Goal: Information Seeking & Learning: Learn about a topic

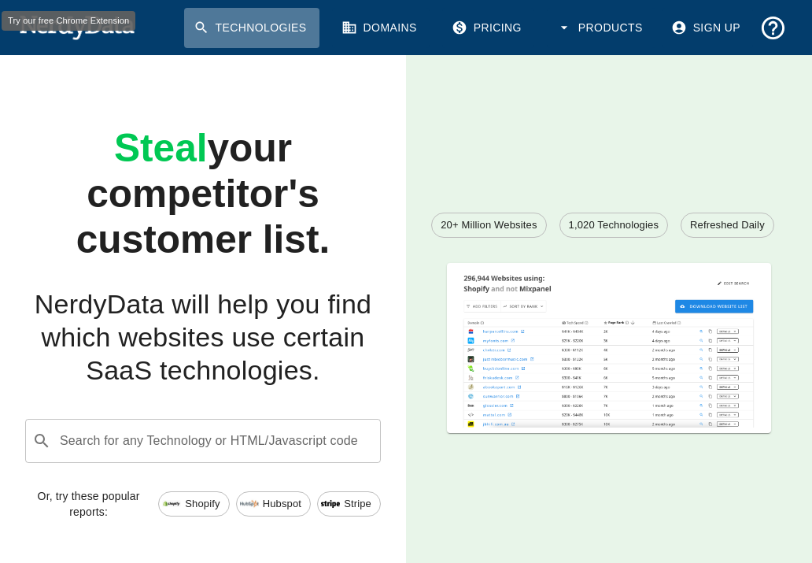
click at [281, 20] on link "Technologies" at bounding box center [251, 28] width 135 height 40
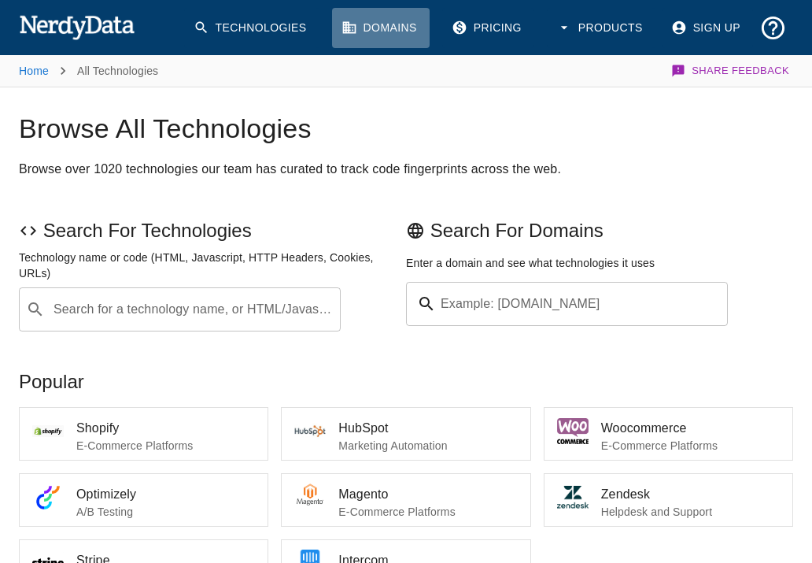
click at [410, 28] on link "Domains" at bounding box center [381, 28] width 98 height 40
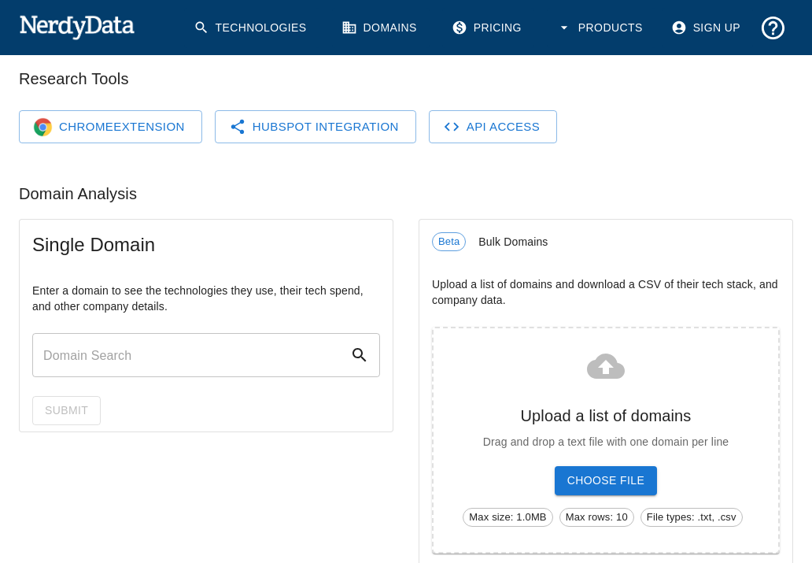
scroll to position [157, 0]
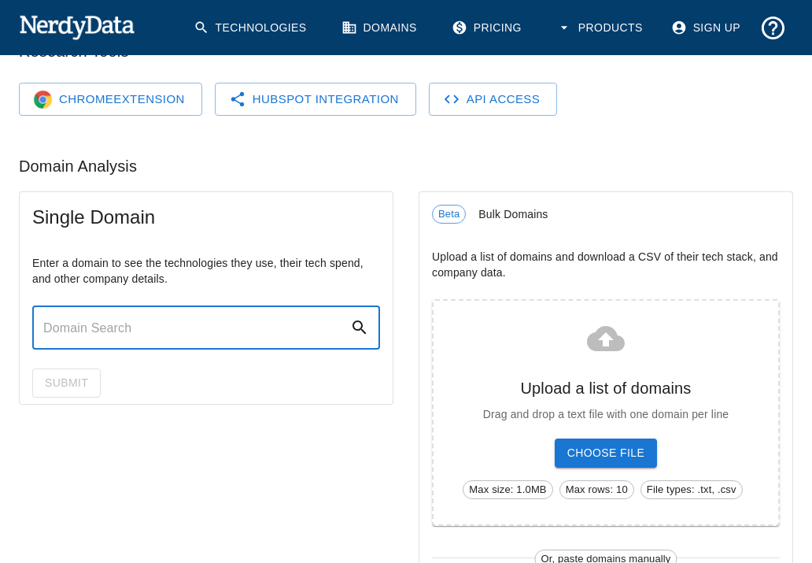
click at [203, 322] on input "text" at bounding box center [191, 327] width 318 height 44
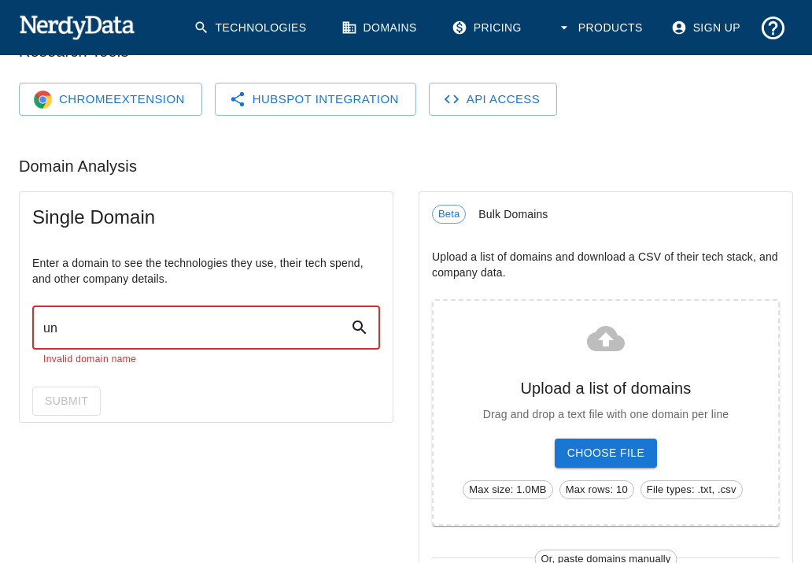
type input "u"
type input "g"
type input "su"
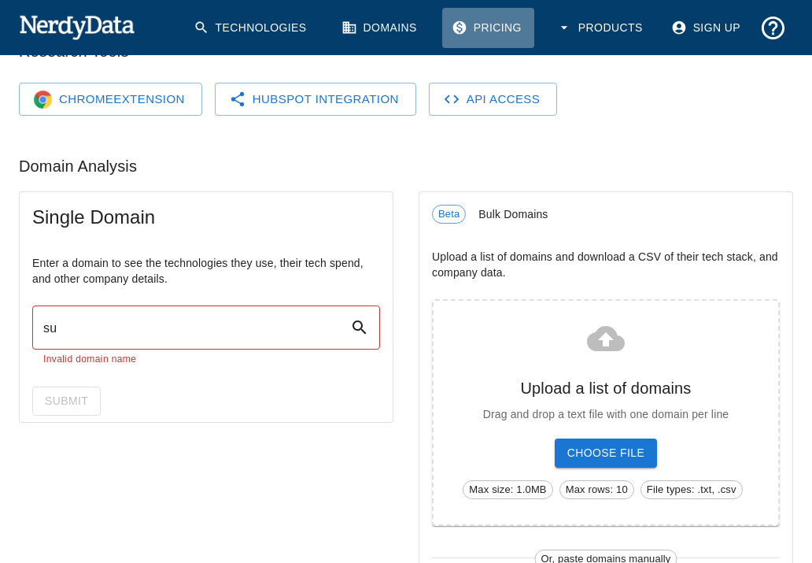
click at [488, 29] on link "Pricing" at bounding box center [488, 28] width 92 height 40
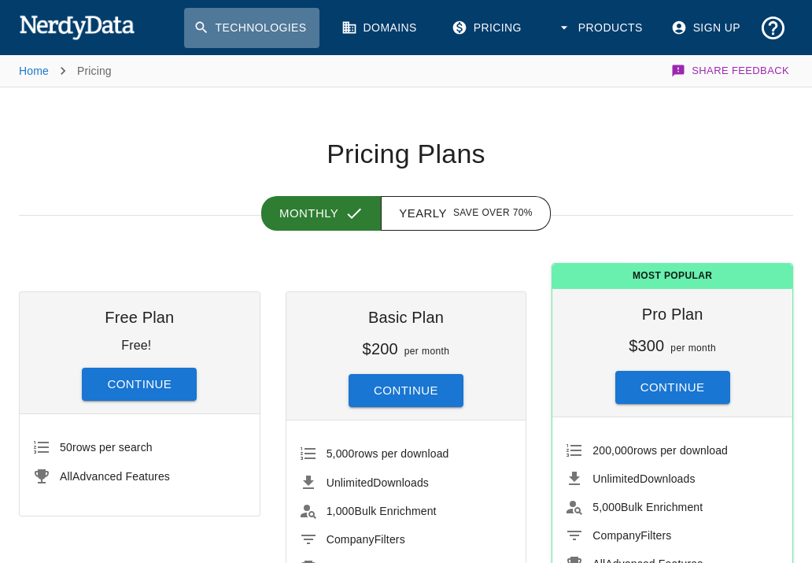
click at [241, 26] on link "Technologies" at bounding box center [251, 28] width 135 height 40
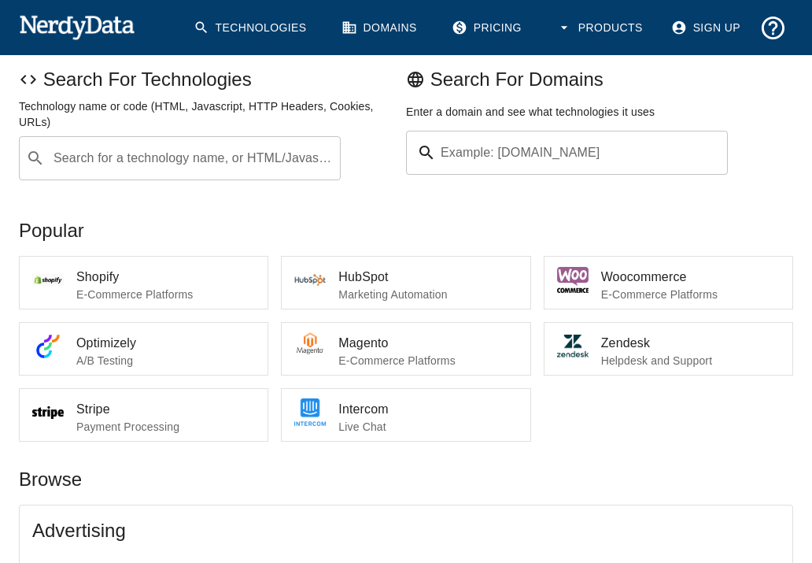
scroll to position [157, 0]
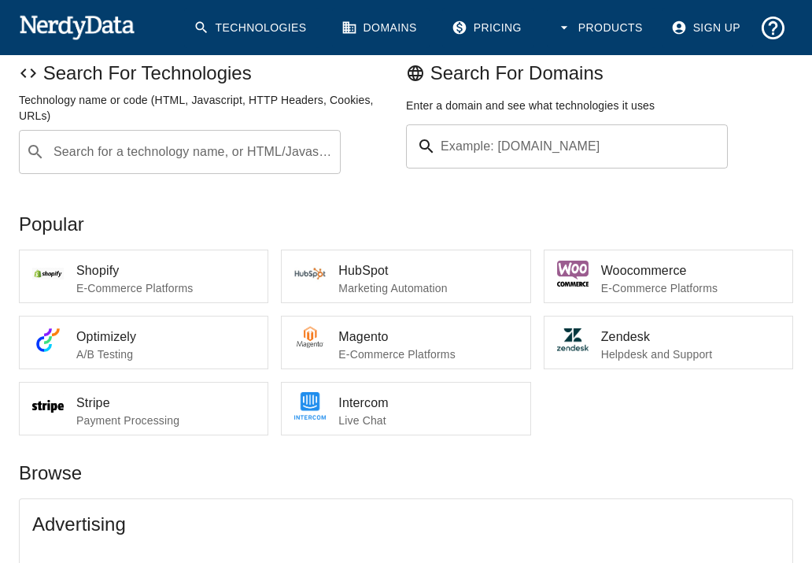
click at [244, 153] on input "Search for a technology name, or HTML/Javascript" at bounding box center [192, 152] width 282 height 30
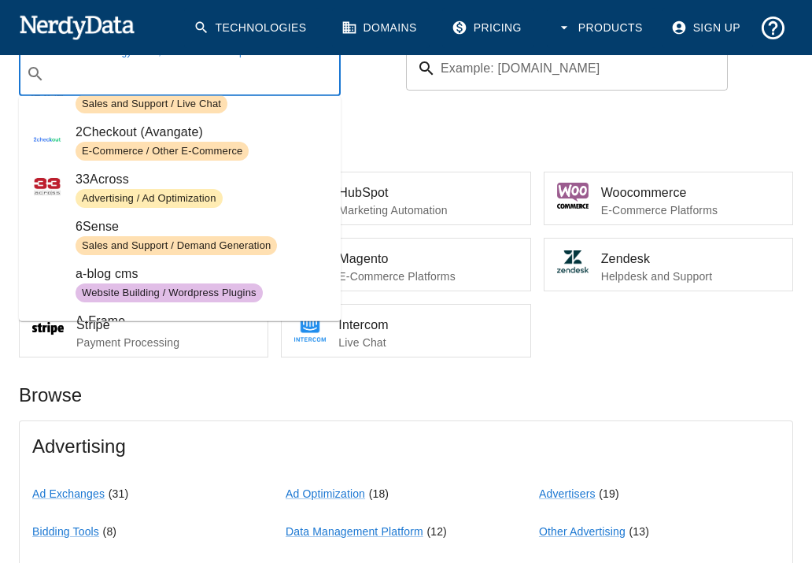
scroll to position [236, 0]
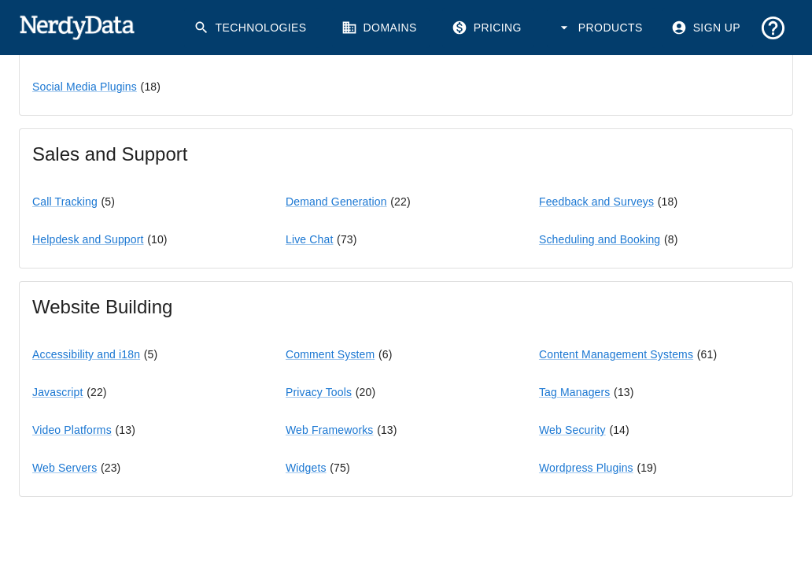
scroll to position [1652, 0]
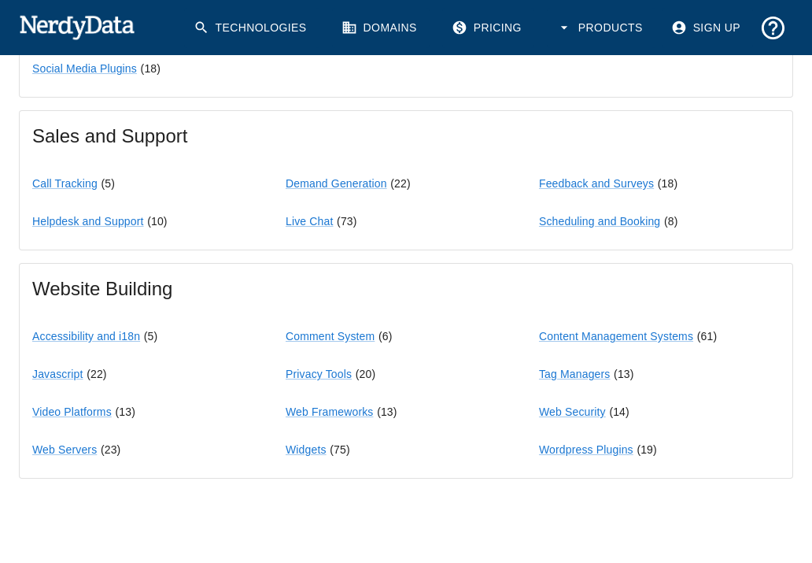
click at [87, 369] on span "( 22 )" at bounding box center [97, 373] width 20 height 13
click at [68, 369] on link "Javascript" at bounding box center [57, 373] width 51 height 13
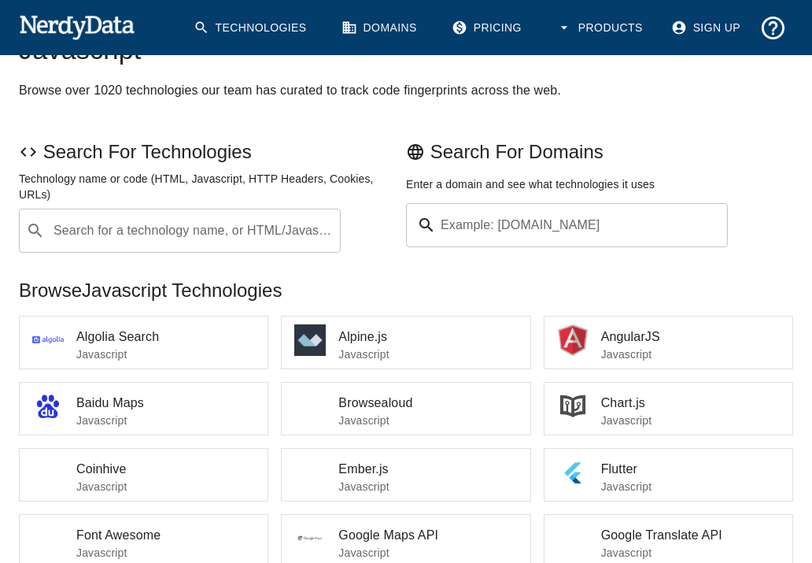
scroll to position [157, 0]
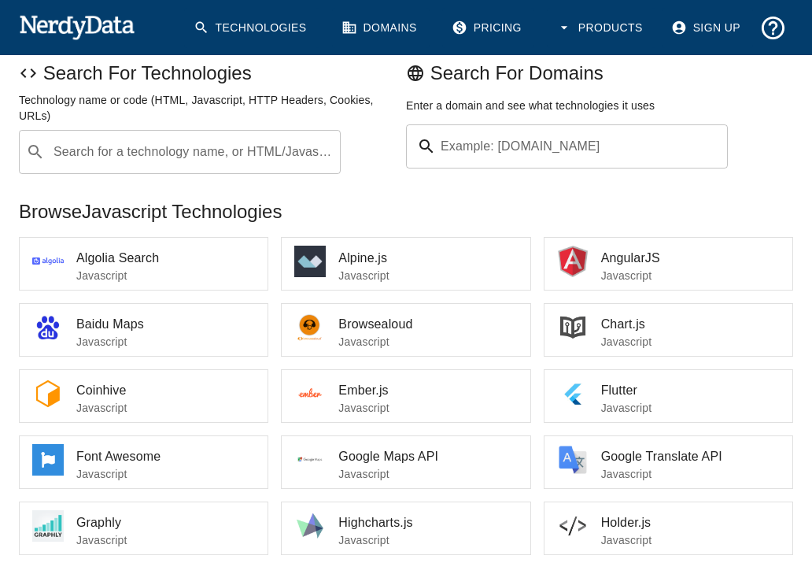
click at [110, 264] on span "Algolia Search" at bounding box center [165, 258] width 179 height 19
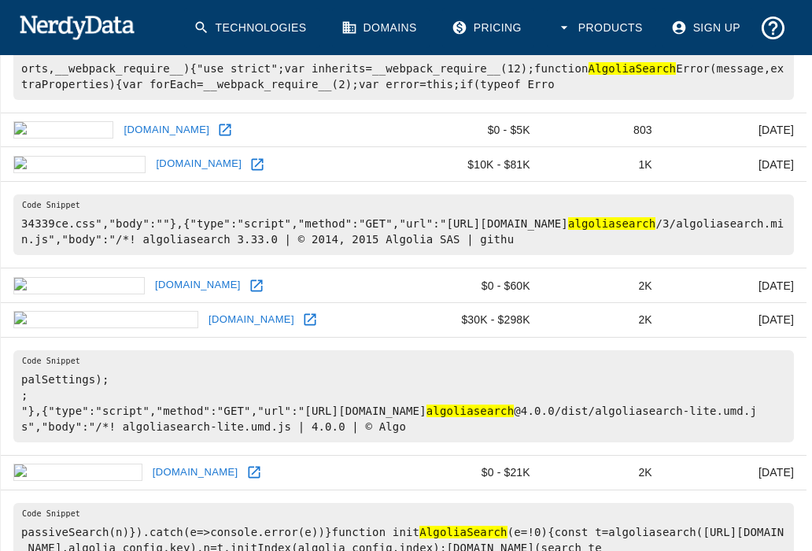
scroll to position [552, 0]
